Goal: Find specific page/section: Find specific page/section

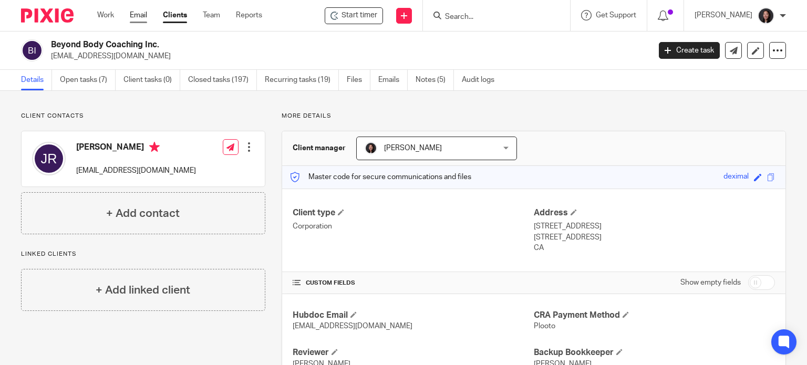
click at [139, 14] on link "Email" at bounding box center [138, 15] width 17 height 11
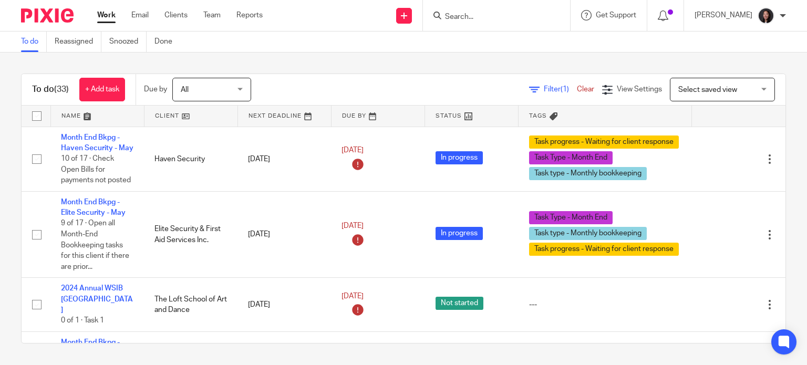
click at [197, 117] on link at bounding box center [190, 116] width 93 height 21
